Goal: Task Accomplishment & Management: Manage account settings

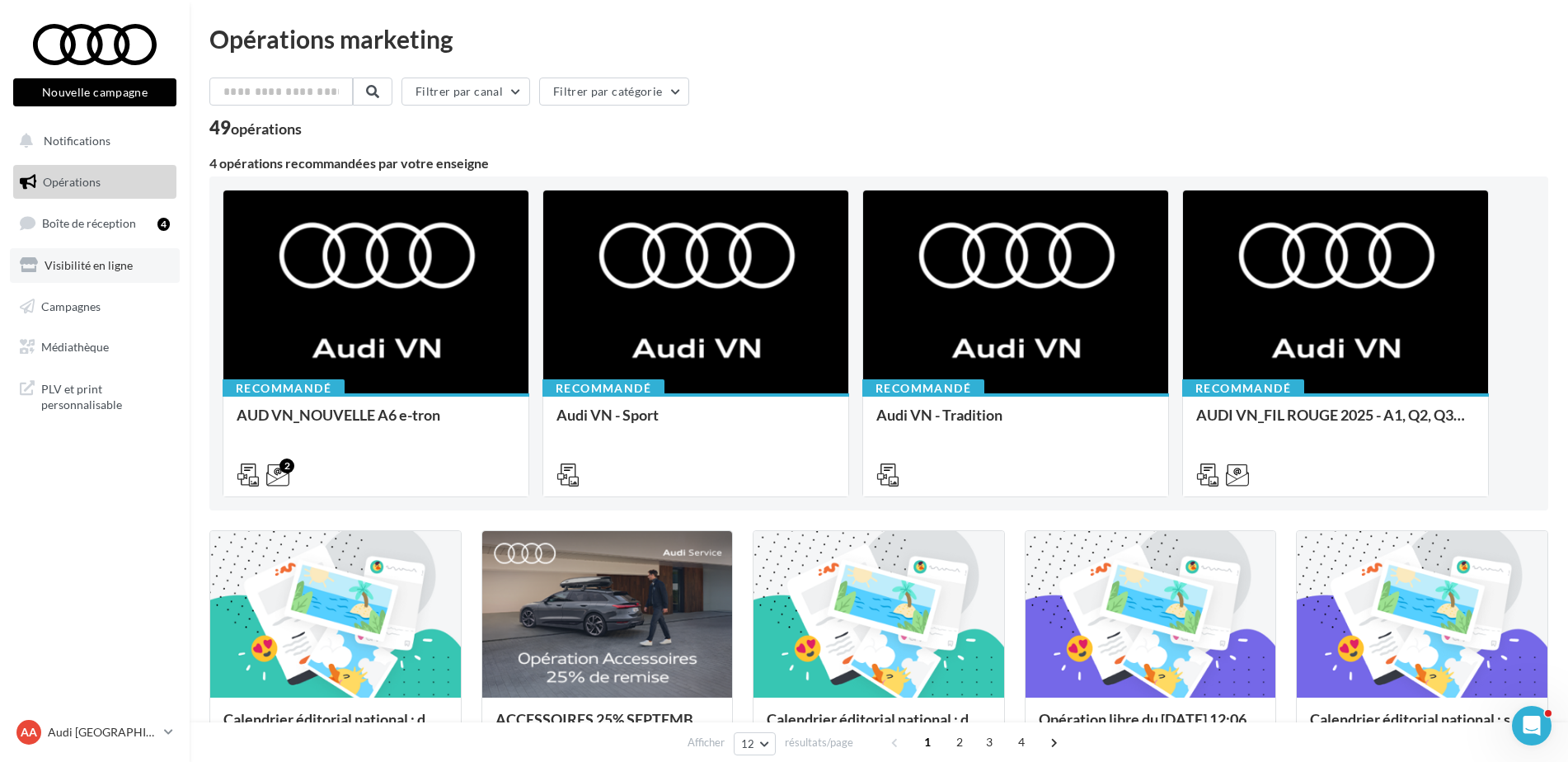
click at [100, 263] on span "Visibilité en ligne" at bounding box center [88, 265] width 88 height 14
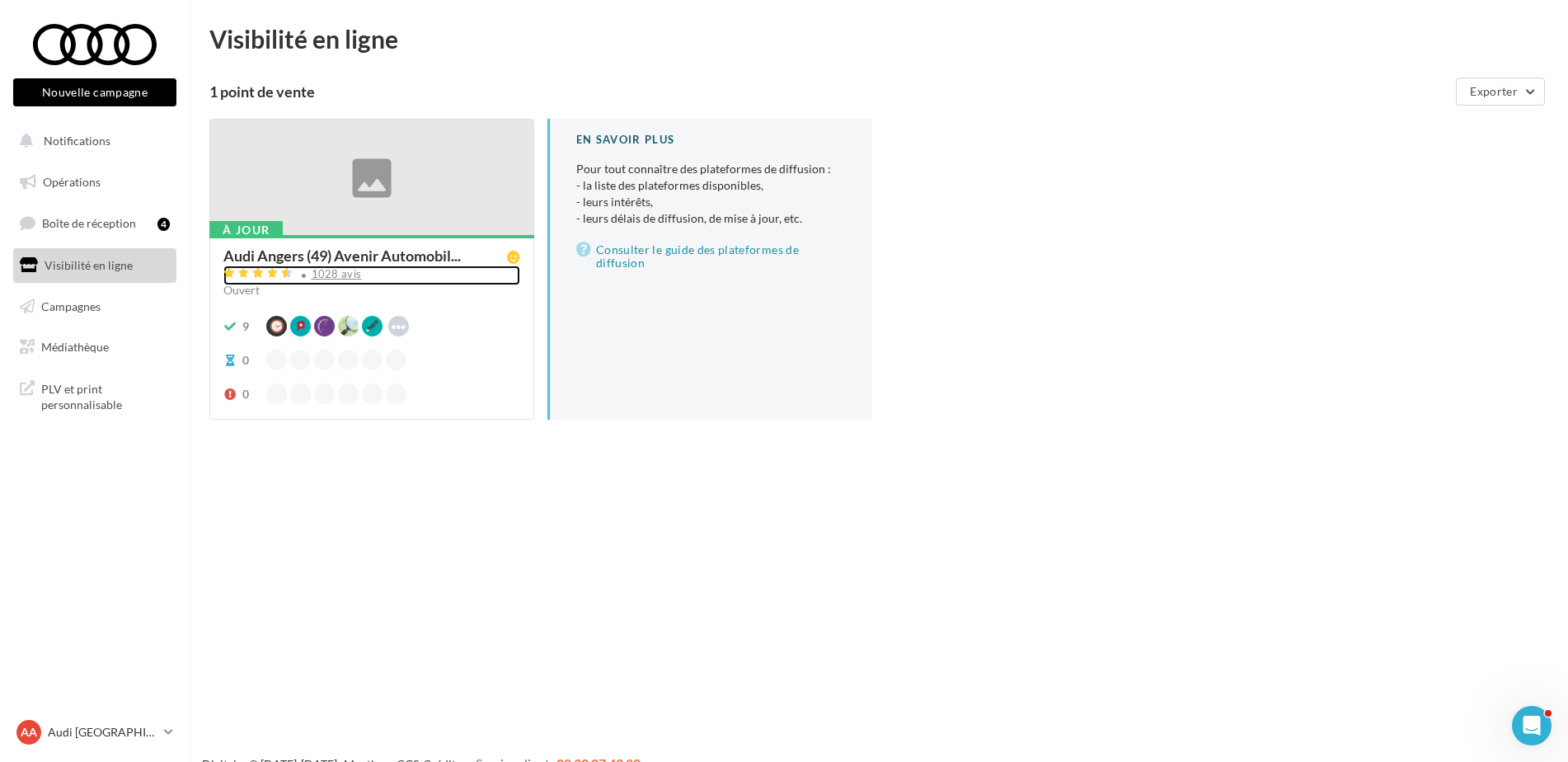
click at [328, 275] on div "1028 avis" at bounding box center [337, 273] width 50 height 11
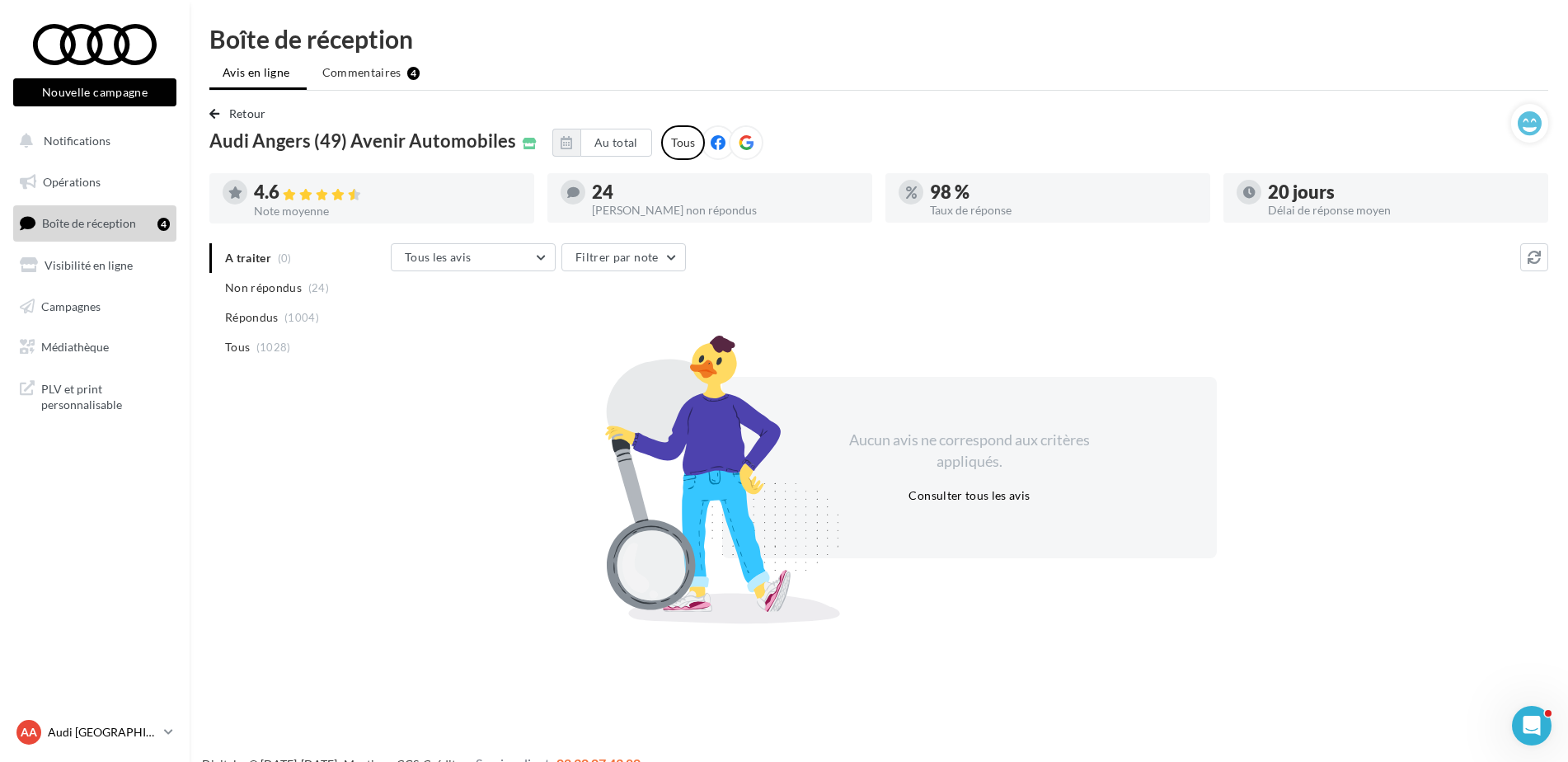
click at [111, 731] on p "Audi [GEOGRAPHIC_DATA]" at bounding box center [102, 732] width 110 height 16
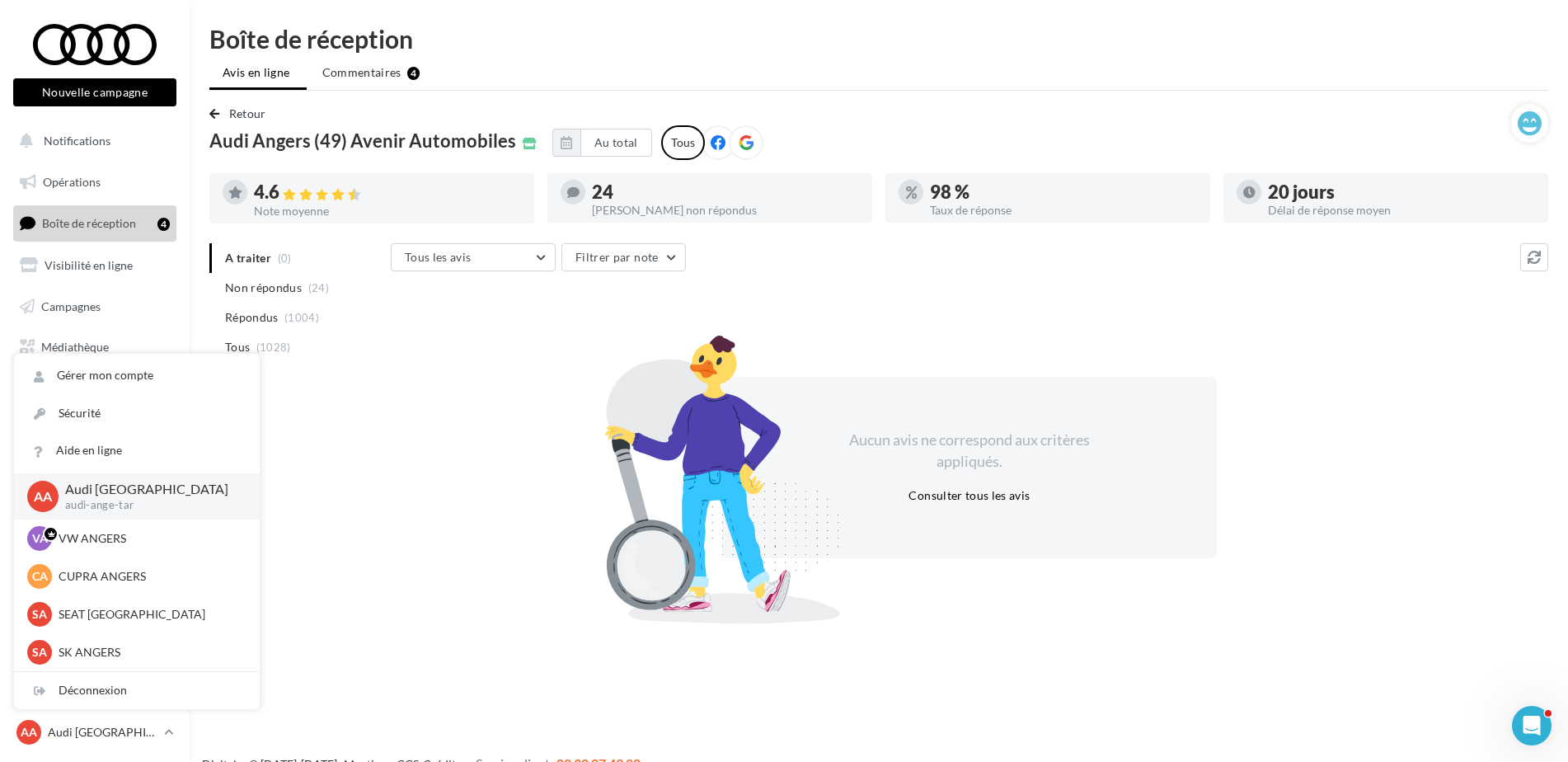
click at [325, 485] on div "A traiter (0) Non répondus (24) Répondus (1004) Tous (1028) Tous les avis Tous …" at bounding box center [878, 429] width 1338 height 373
